Goal: Information Seeking & Learning: Understand process/instructions

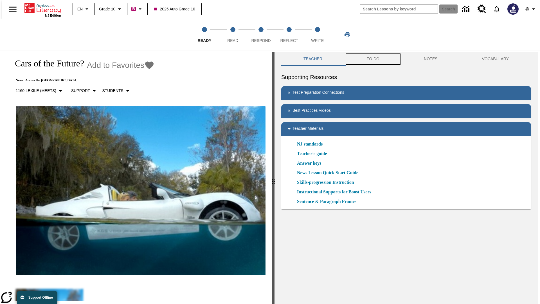
click at [372, 59] on button "TO-DO" at bounding box center [372, 58] width 57 height 13
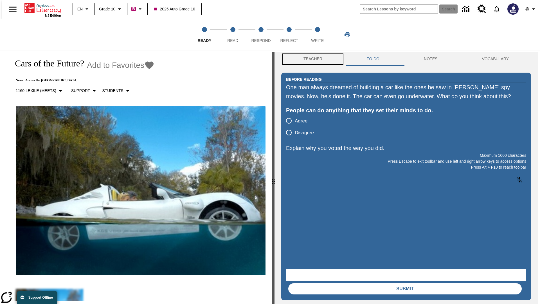
scroll to position [0, 0]
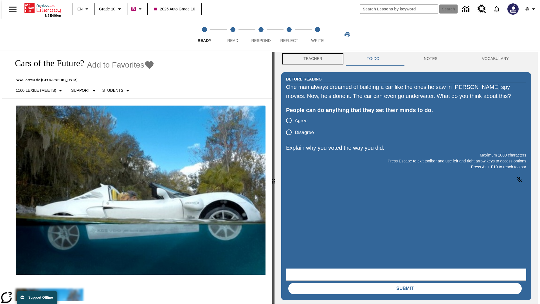
click at [311, 59] on button "Teacher" at bounding box center [312, 58] width 63 height 13
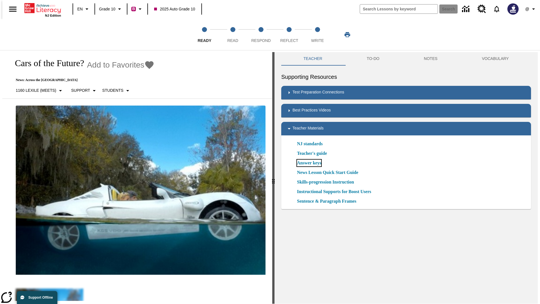
click at [309, 163] on link "Answer keys" at bounding box center [309, 162] width 24 height 7
click at [232, 35] on span "Read" at bounding box center [232, 38] width 11 height 10
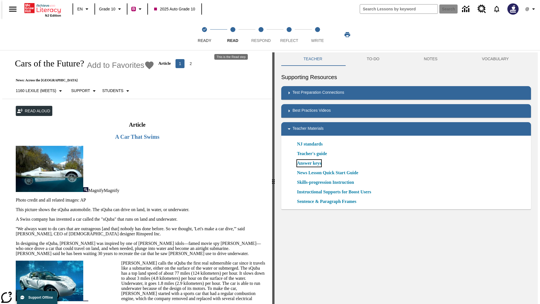
click at [309, 163] on link "Answer keys" at bounding box center [309, 163] width 24 height 7
click at [261, 35] on span "Respond" at bounding box center [260, 38] width 19 height 10
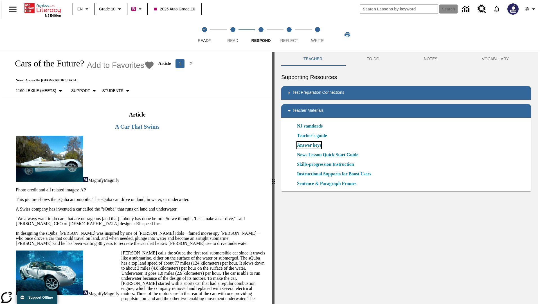
click at [309, 145] on link "Answer keys" at bounding box center [309, 145] width 24 height 7
click at [289, 35] on span "Reflect" at bounding box center [289, 38] width 18 height 10
click at [309, 145] on link "Answer keys" at bounding box center [309, 145] width 24 height 7
click at [317, 35] on span "Write" at bounding box center [317, 38] width 13 height 10
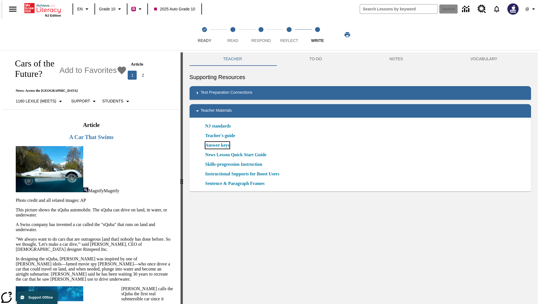
click at [217, 145] on link "Answer keys" at bounding box center [217, 145] width 24 height 7
